Goal: Task Accomplishment & Management: Complete application form

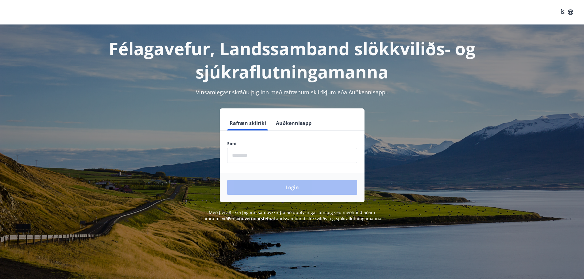
click at [266, 161] on input "phone" at bounding box center [292, 155] width 130 height 15
type input "********"
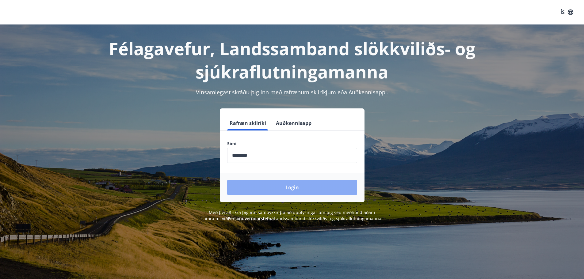
click at [271, 190] on button "Login" at bounding box center [292, 187] width 130 height 15
